Goal: Navigation & Orientation: Find specific page/section

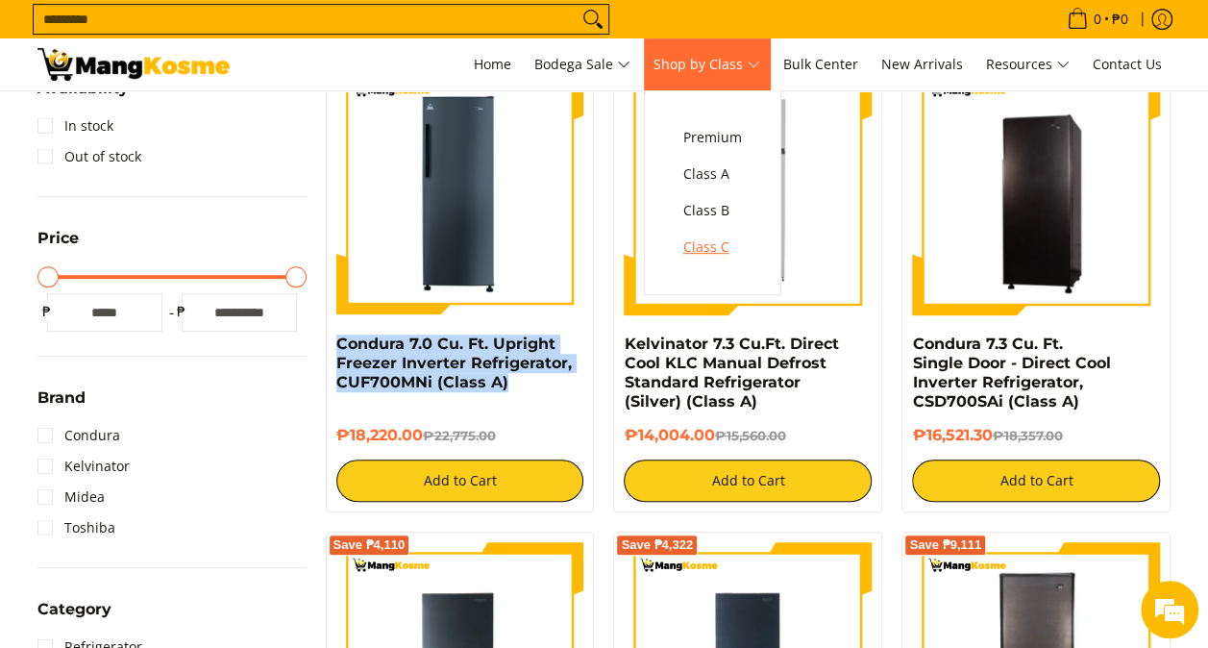
click at [722, 245] on span "Class C" at bounding box center [712, 247] width 59 height 24
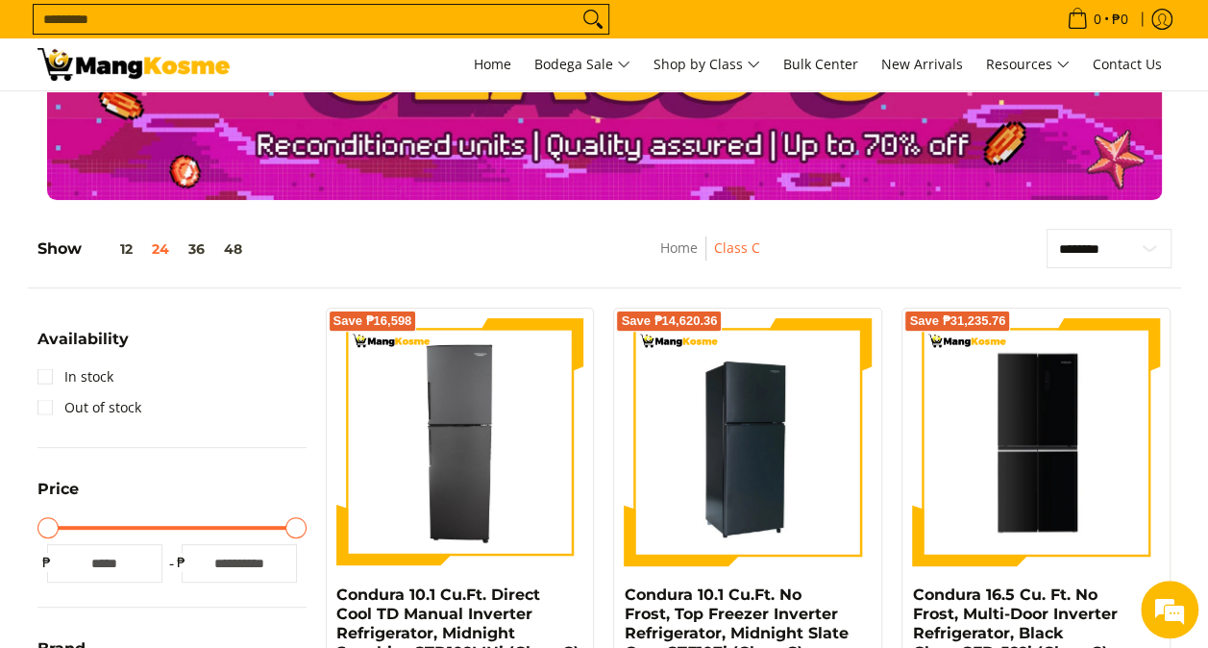
scroll to position [192, 0]
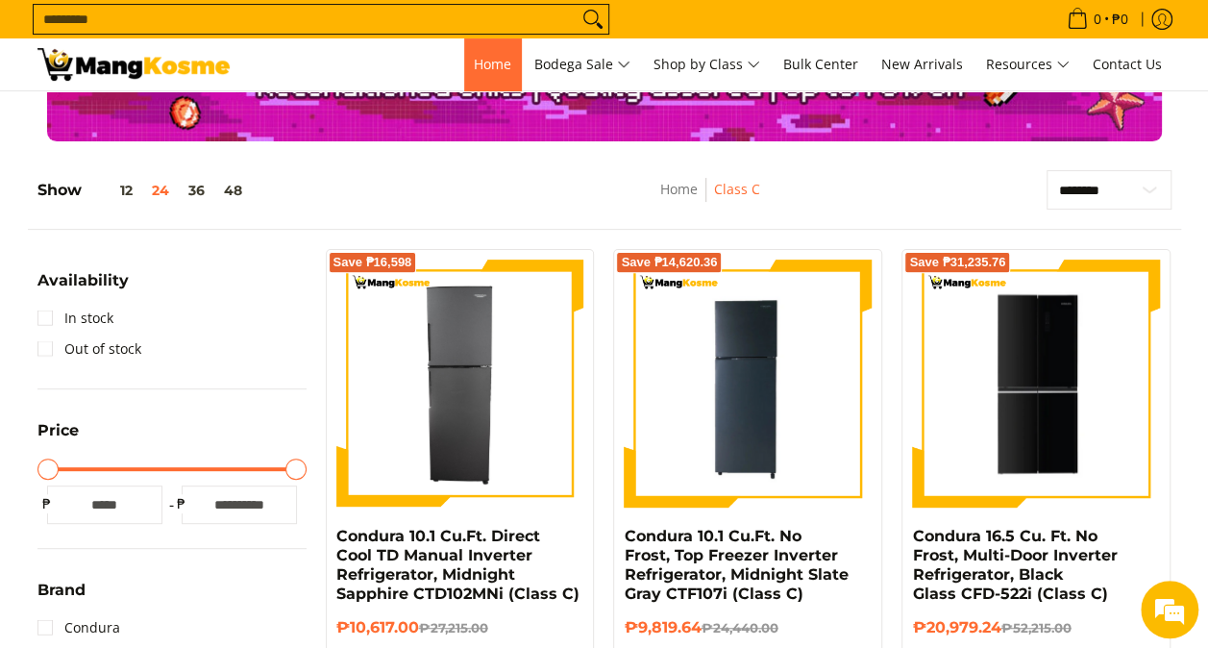
click at [474, 64] on span "Home" at bounding box center [492, 64] width 37 height 18
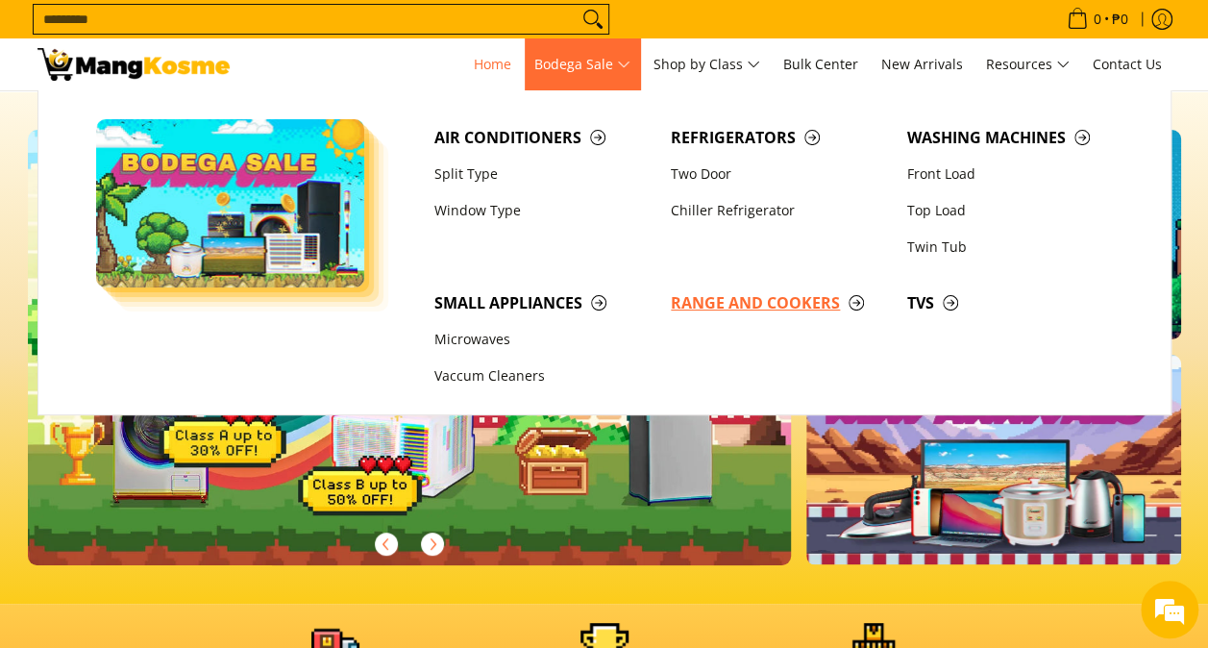
click at [732, 302] on span "Range and Cookers" at bounding box center [779, 303] width 217 height 24
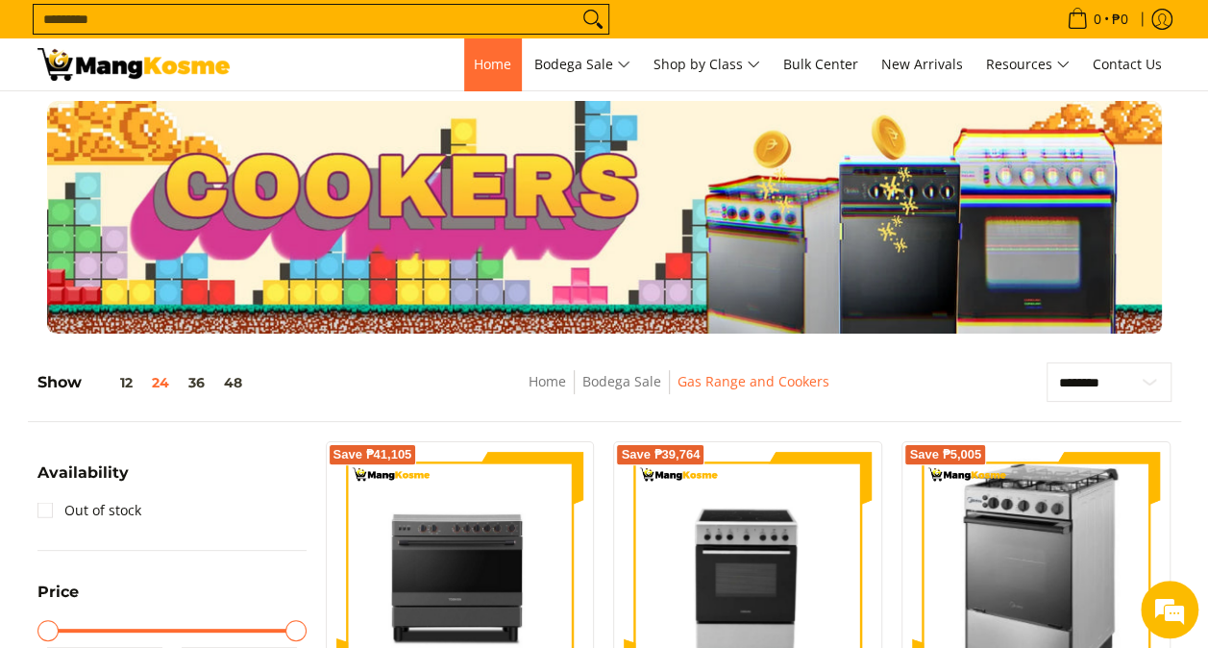
click at [493, 63] on span "Home" at bounding box center [492, 64] width 37 height 18
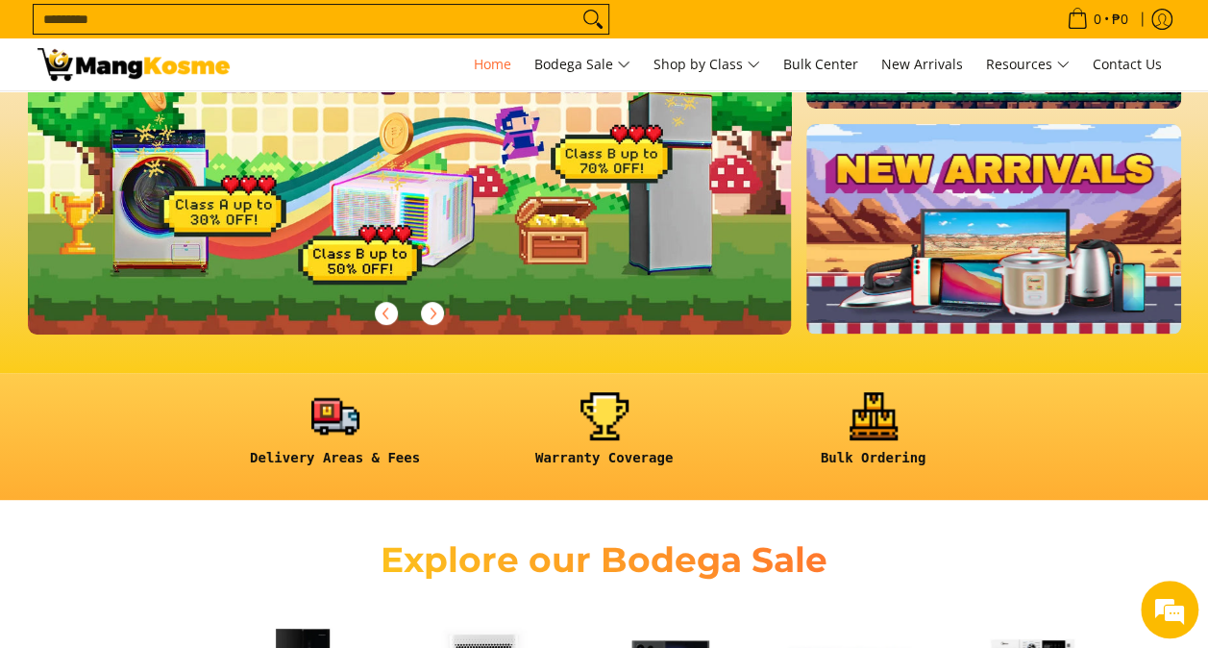
scroll to position [192, 0]
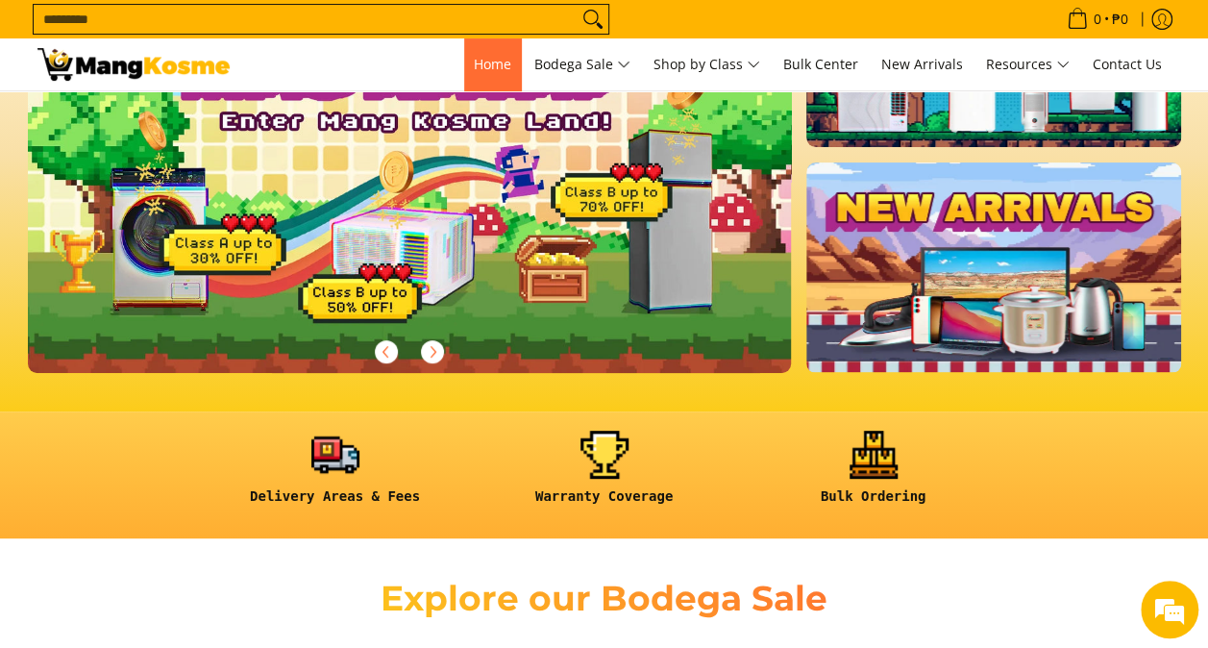
click at [481, 60] on span "Home" at bounding box center [492, 64] width 37 height 18
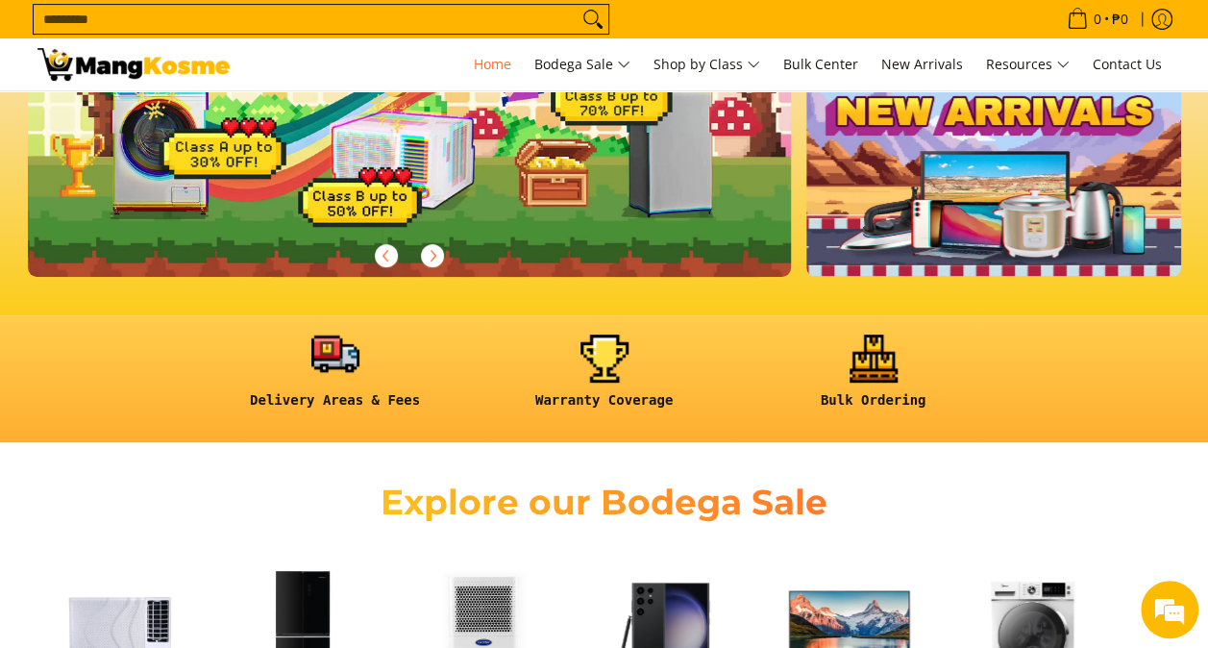
scroll to position [288, 0]
click at [332, 375] on link at bounding box center [335, 378] width 250 height 89
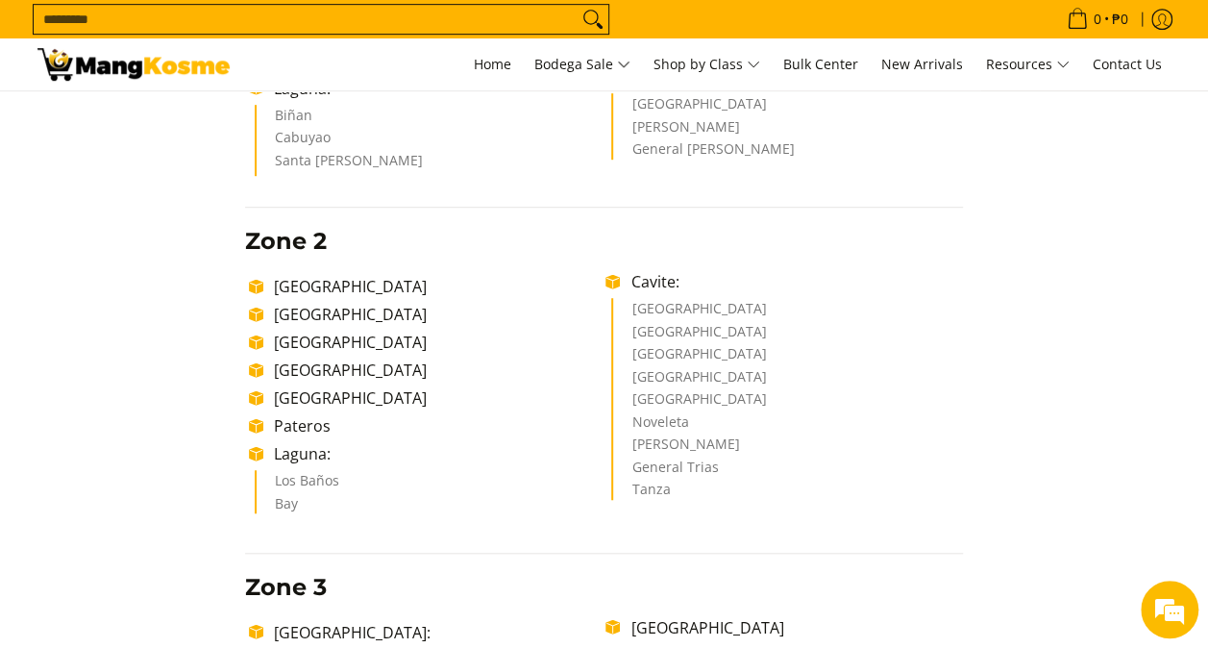
scroll to position [384, 0]
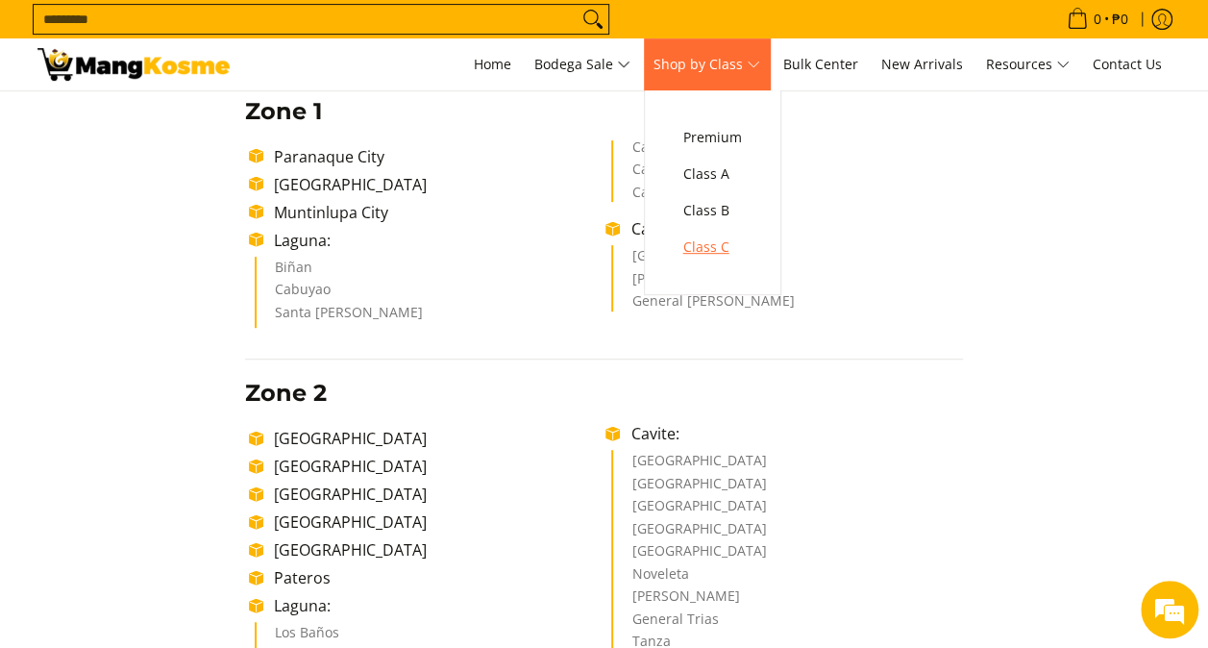
click at [727, 239] on span "Class C" at bounding box center [712, 247] width 59 height 24
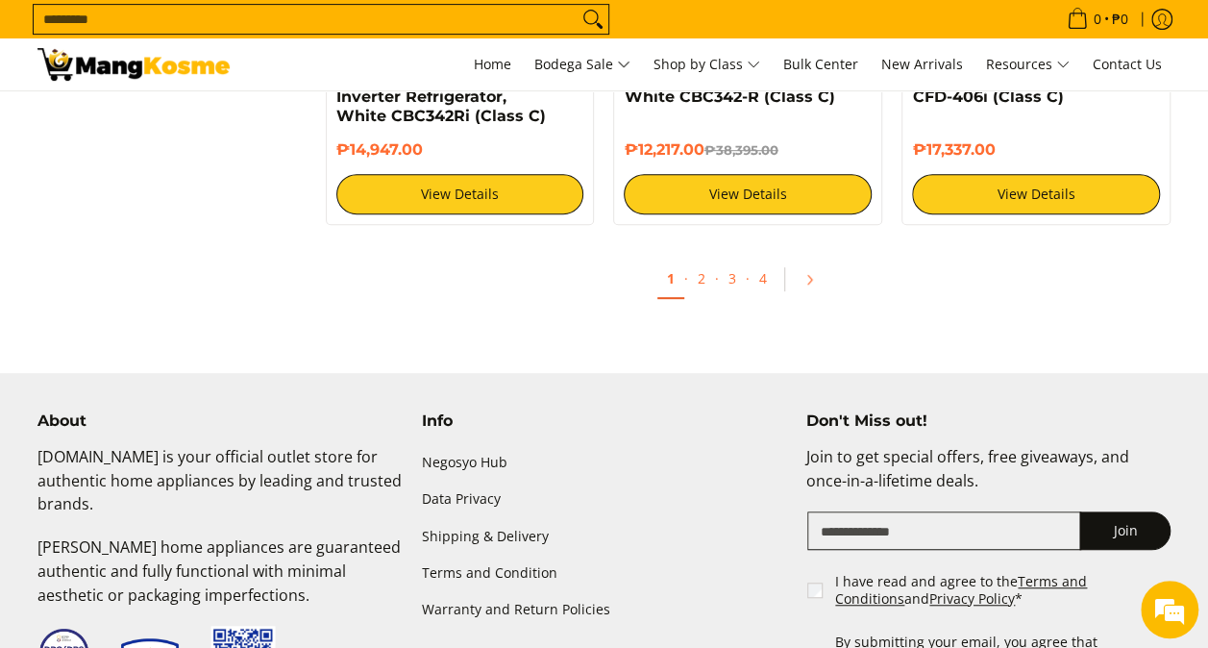
scroll to position [4036, 0]
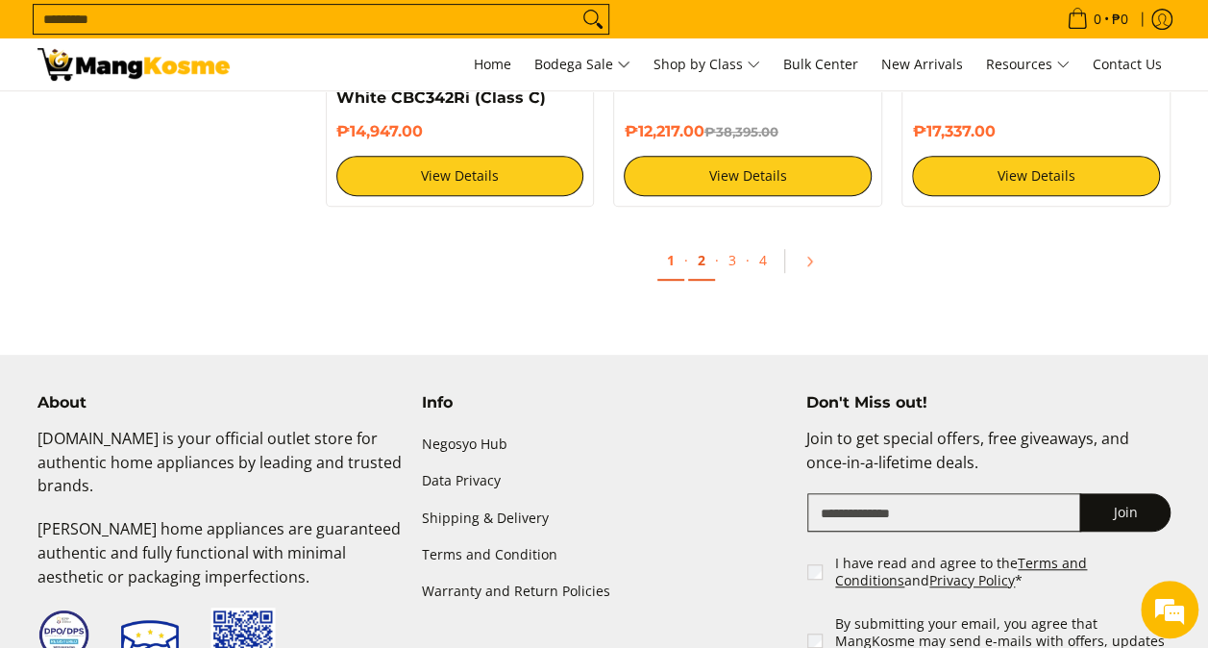
click at [707, 261] on link "2" at bounding box center [701, 260] width 27 height 39
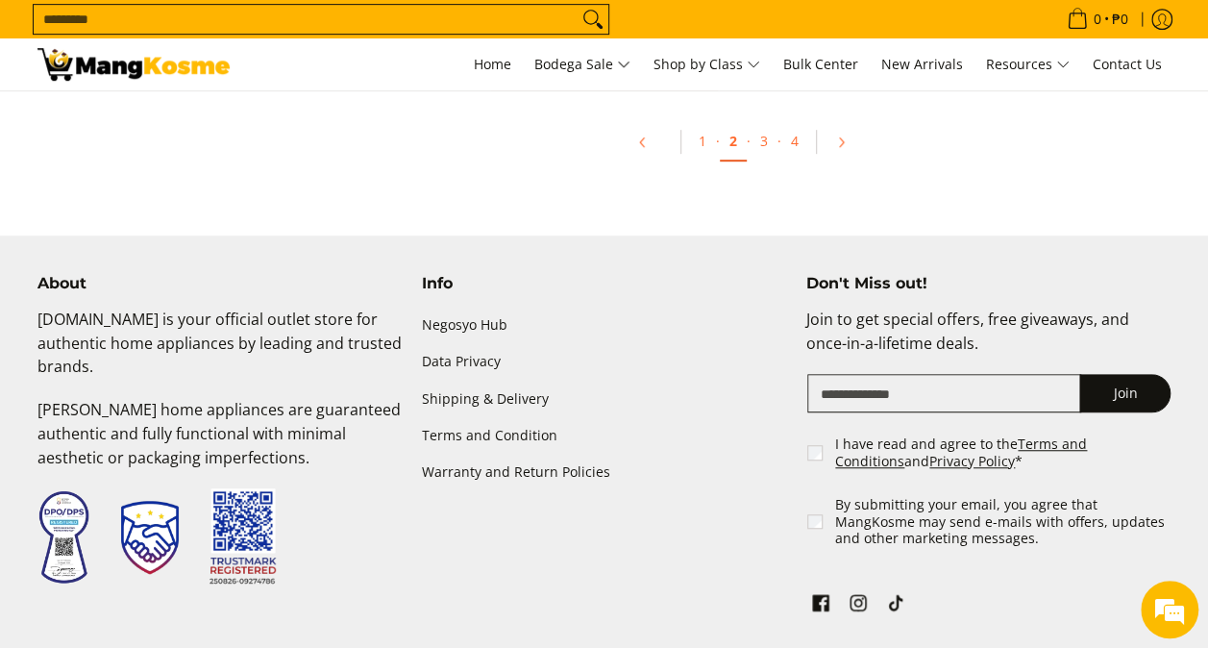
scroll to position [4036, 0]
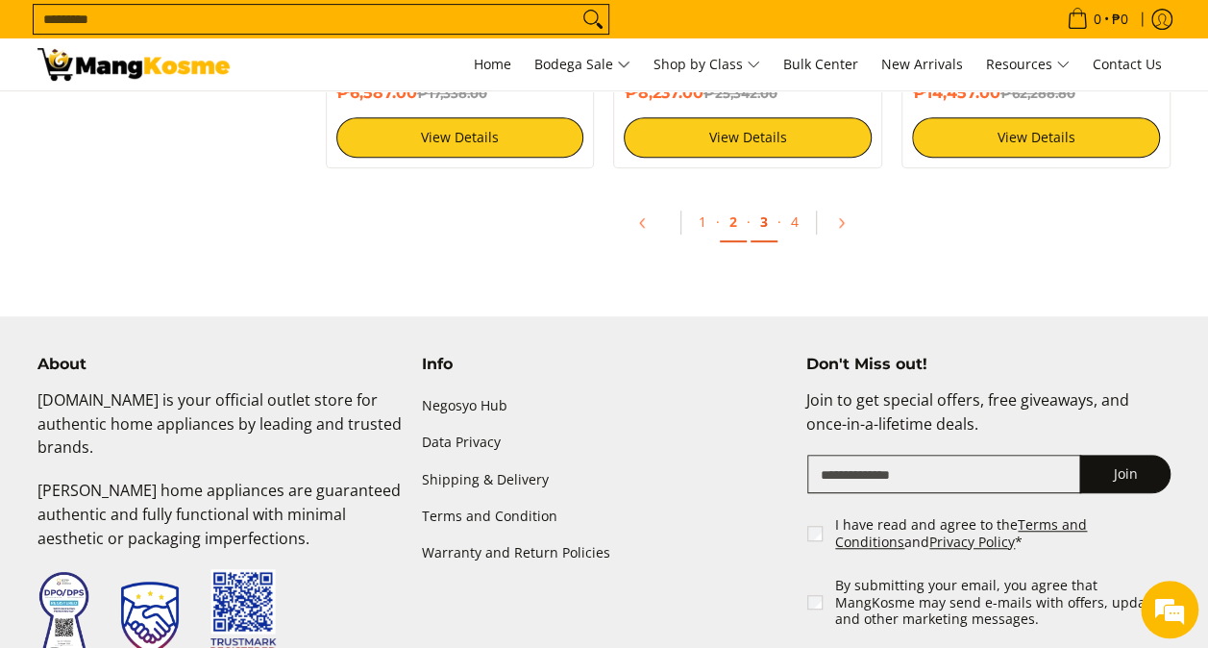
click at [771, 227] on link "3" at bounding box center [764, 222] width 27 height 39
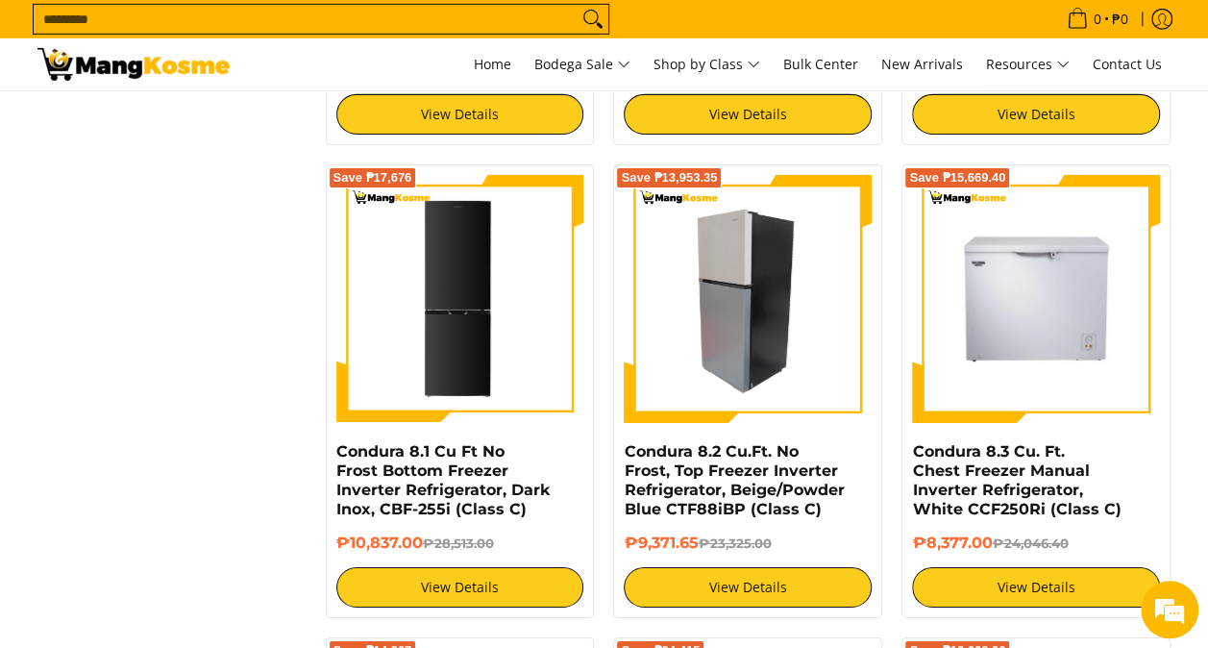
scroll to position [2979, 0]
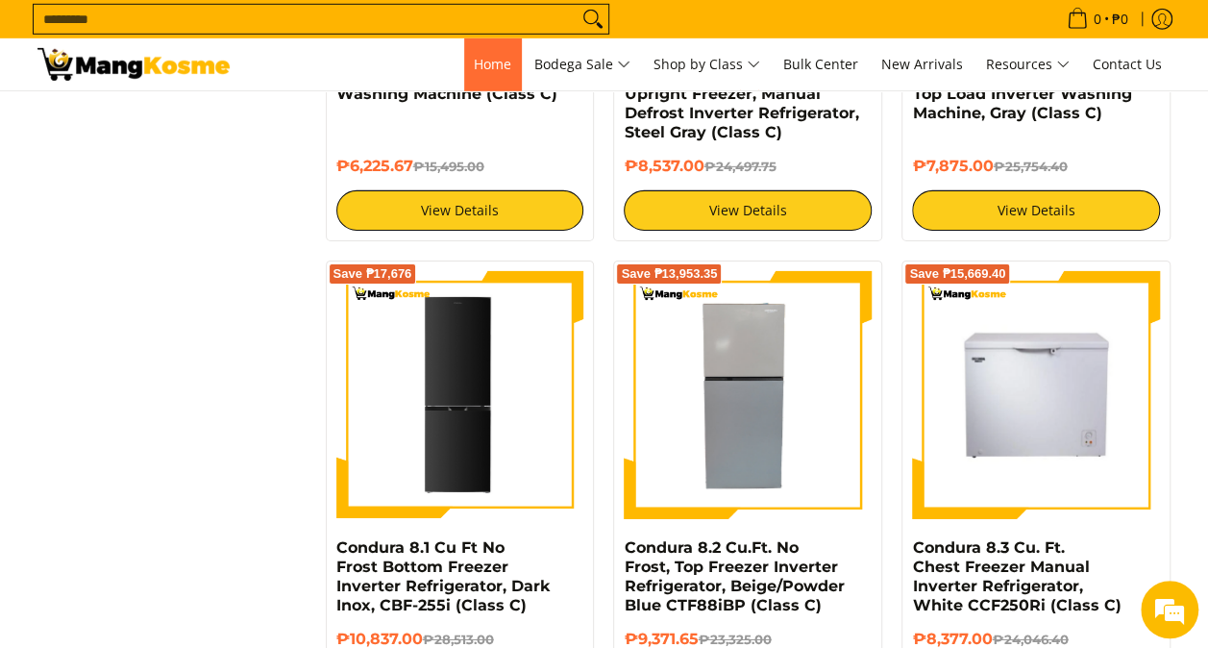
click at [488, 69] on span "Home" at bounding box center [492, 64] width 37 height 18
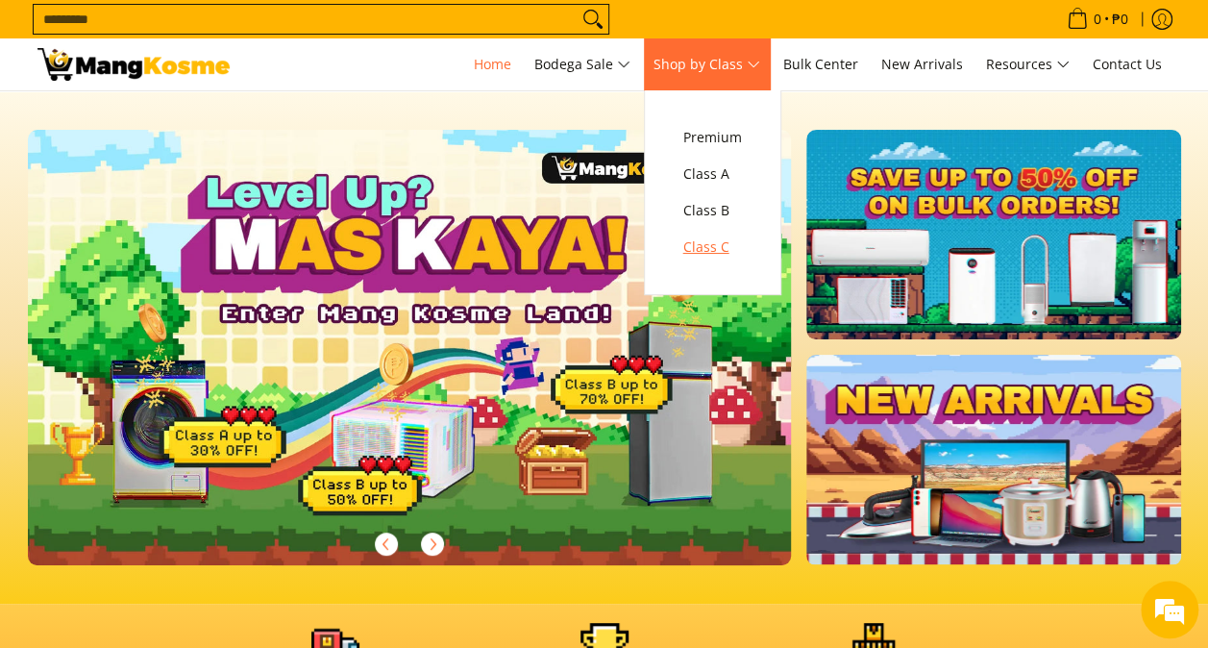
click at [705, 240] on span "Class C" at bounding box center [712, 247] width 59 height 24
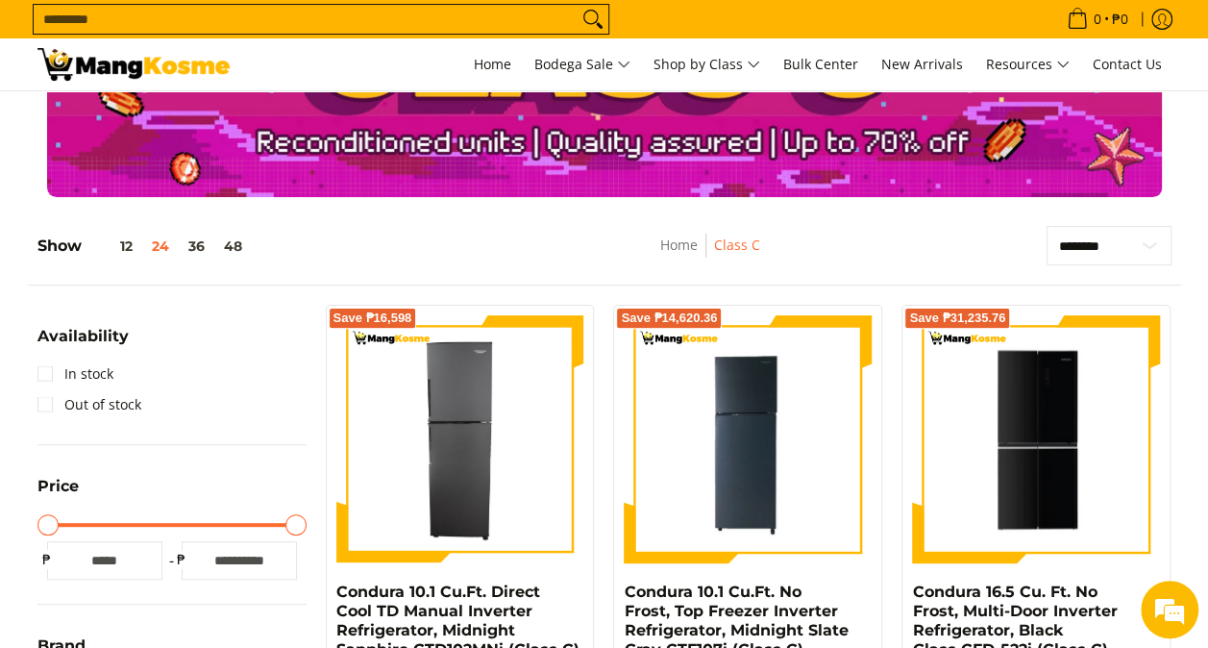
scroll to position [384, 0]
